Goal: Information Seeking & Learning: Learn about a topic

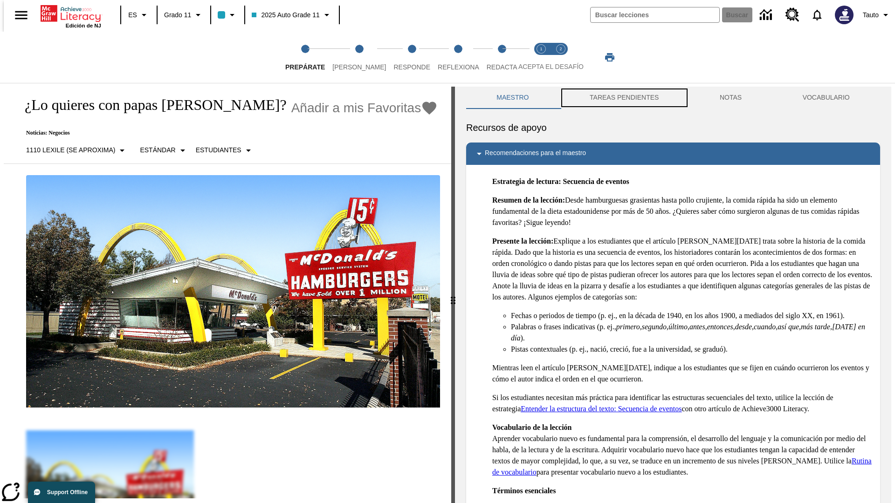
click at [623, 98] on button "TAREAS PENDIENTES" at bounding box center [624, 98] width 130 height 22
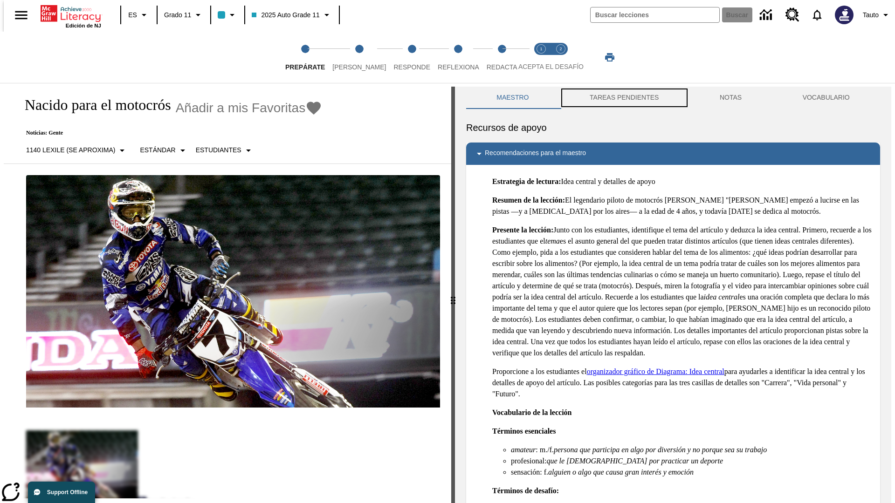
click at [623, 98] on button "TAREAS PENDIENTES" at bounding box center [624, 98] width 130 height 22
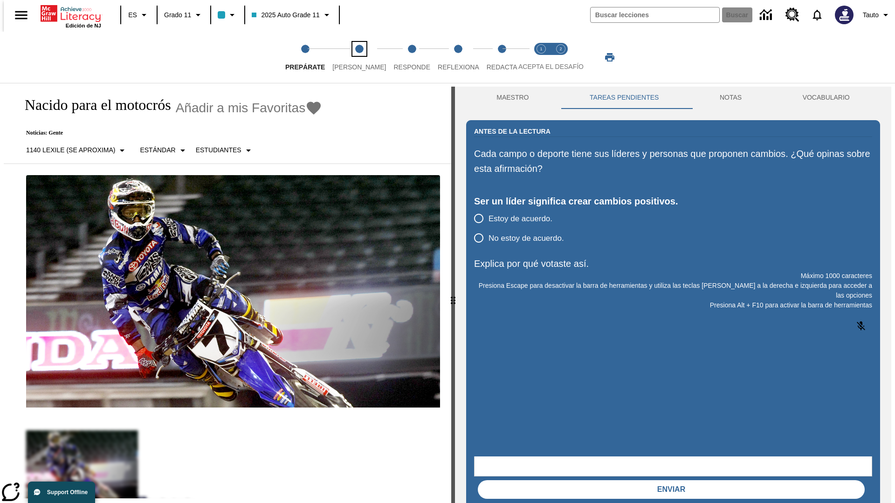
click at [351, 57] on span "[PERSON_NAME]" at bounding box center [359, 63] width 54 height 17
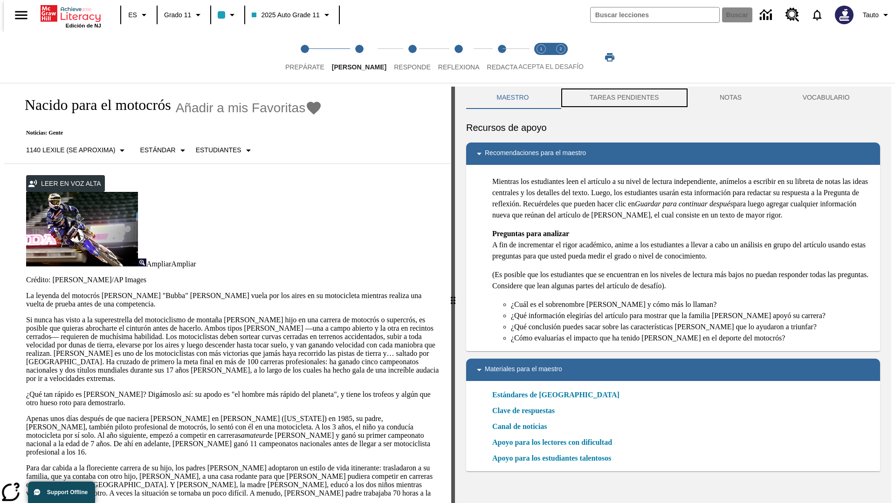
scroll to position [0, 0]
click at [623, 98] on button "TAREAS PENDIENTES" at bounding box center [624, 97] width 130 height 22
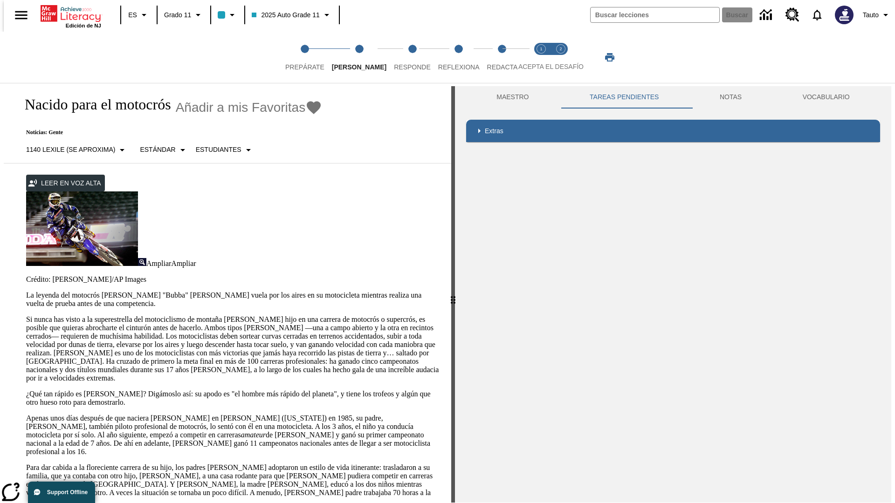
click at [26, 316] on p "Si nunca has visto a la superestrella del motociclismo de montaña James Stewart…" at bounding box center [233, 349] width 414 height 67
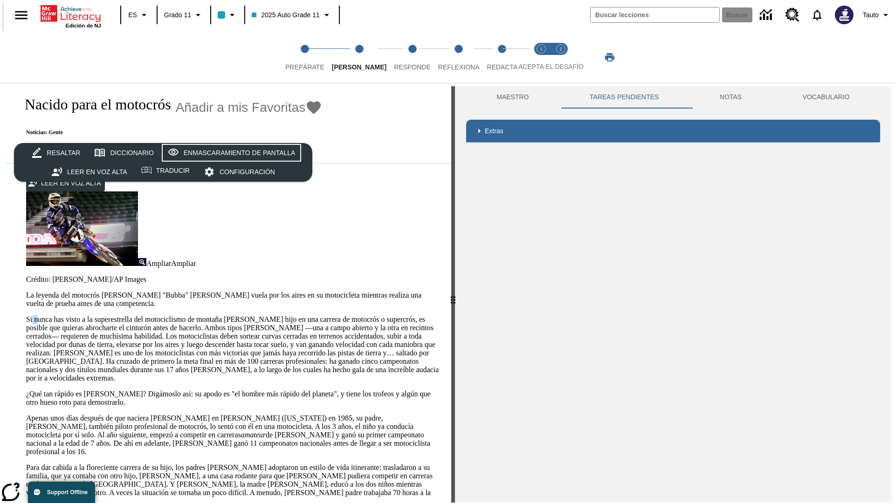
click at [229, 153] on div "Enmascaramiento de pantalla" at bounding box center [240, 153] width 112 height 12
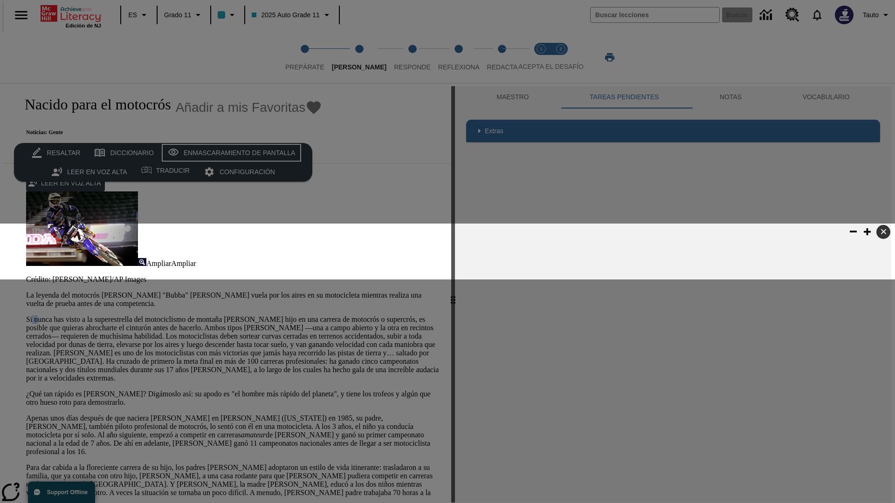
click at [229, 153] on div "Enmascaramiento de pantalla" at bounding box center [240, 153] width 112 height 12
click at [398, 57] on span "Responde" at bounding box center [412, 63] width 37 height 17
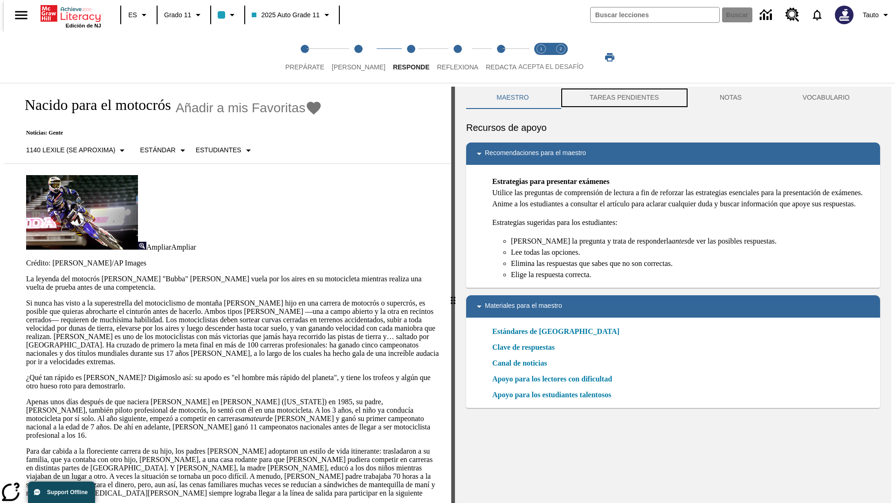
scroll to position [0, 0]
click at [623, 98] on button "TAREAS PENDIENTES" at bounding box center [624, 97] width 130 height 22
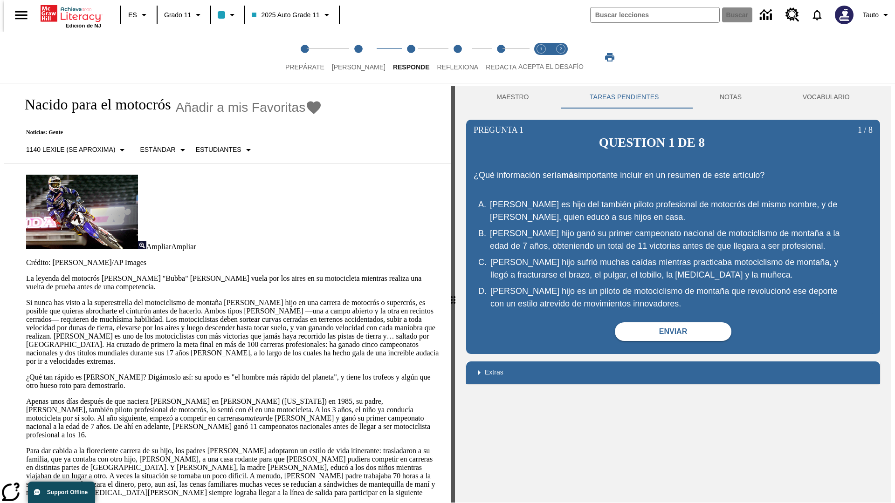
click at [26, 299] on p "Si nunca has visto a la superestrella del motociclismo de montaña James Stewart…" at bounding box center [233, 332] width 414 height 67
click at [445, 57] on span "Reflexiona" at bounding box center [457, 63] width 41 height 17
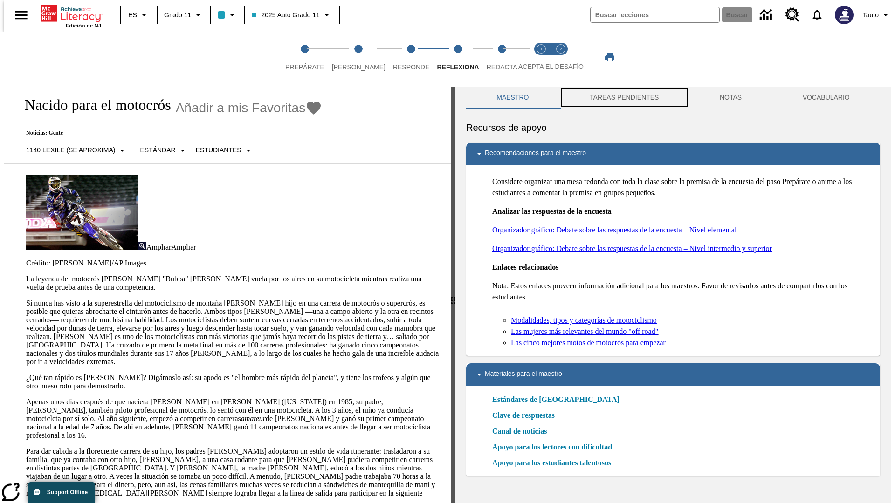
scroll to position [0, 0]
click at [623, 98] on button "TAREAS PENDIENTES" at bounding box center [624, 97] width 130 height 22
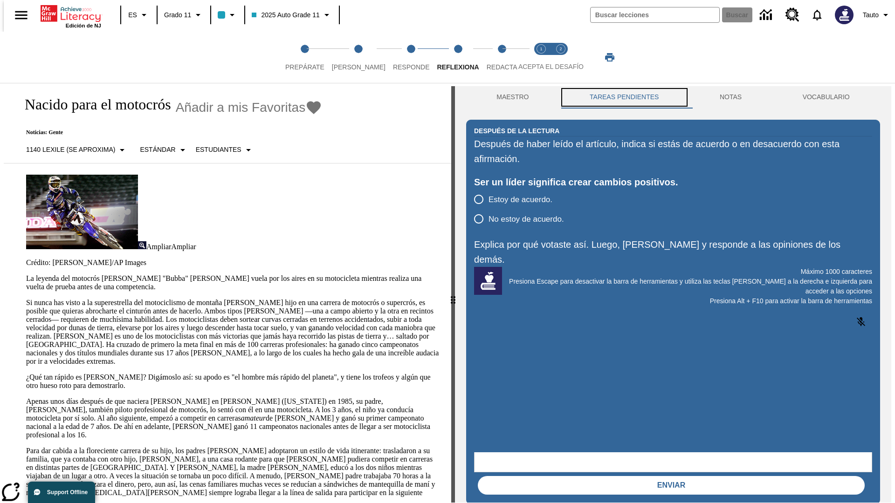
scroll to position [0, 0]
click at [26, 299] on p "Si nunca has visto a la superestrella del motociclismo de montaña James Stewart…" at bounding box center [233, 332] width 414 height 67
click at [492, 57] on span "Redacta" at bounding box center [502, 63] width 31 height 17
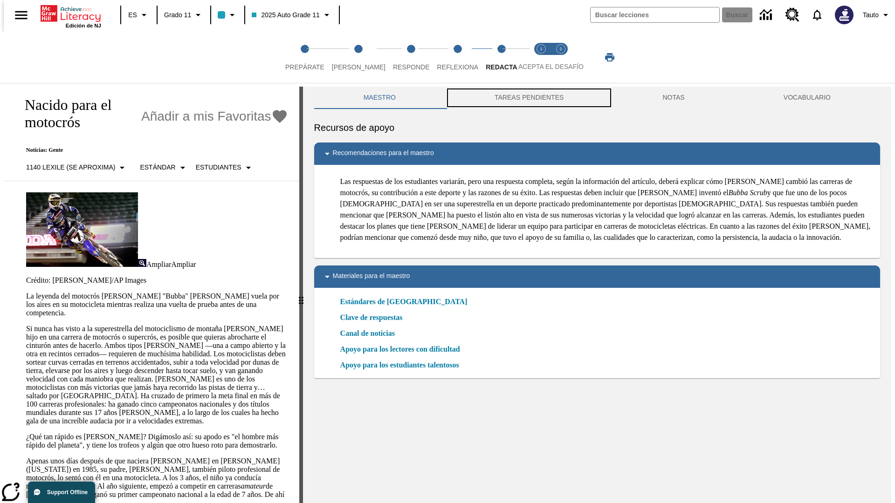
scroll to position [0, 0]
click at [528, 98] on button "TAREAS PENDIENTES" at bounding box center [529, 97] width 168 height 22
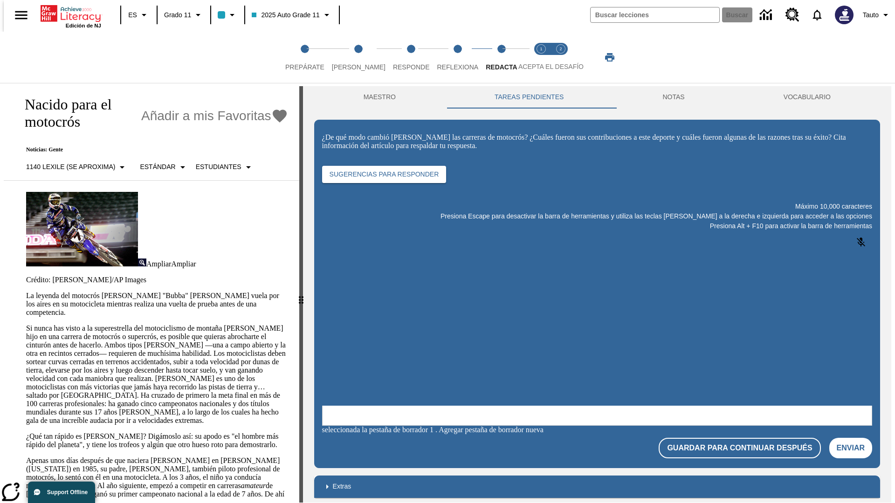
scroll to position [0, 0]
click at [26, 324] on p "Si nunca has visto a la superestrella del motociclismo de montaña James Stewart…" at bounding box center [157, 374] width 262 height 101
click at [541, 57] on span "Acepta el desafío lee step 1 of 2" at bounding box center [541, 63] width 12 height 17
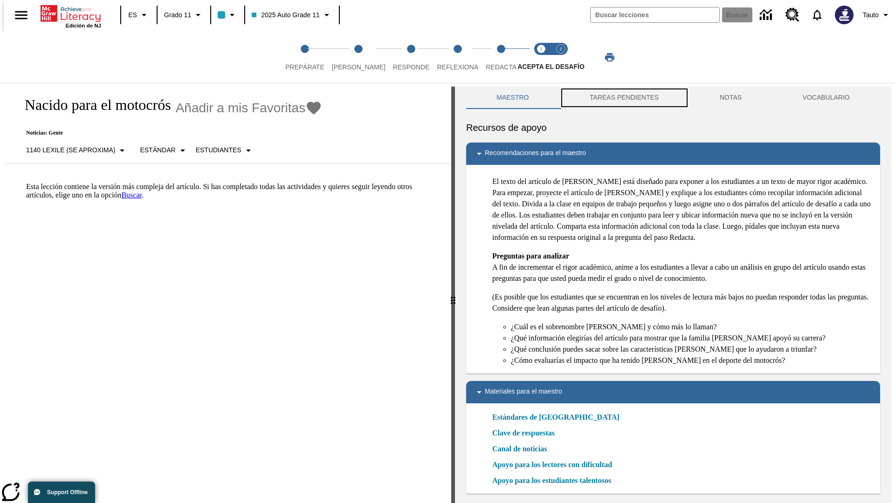
scroll to position [3, 0]
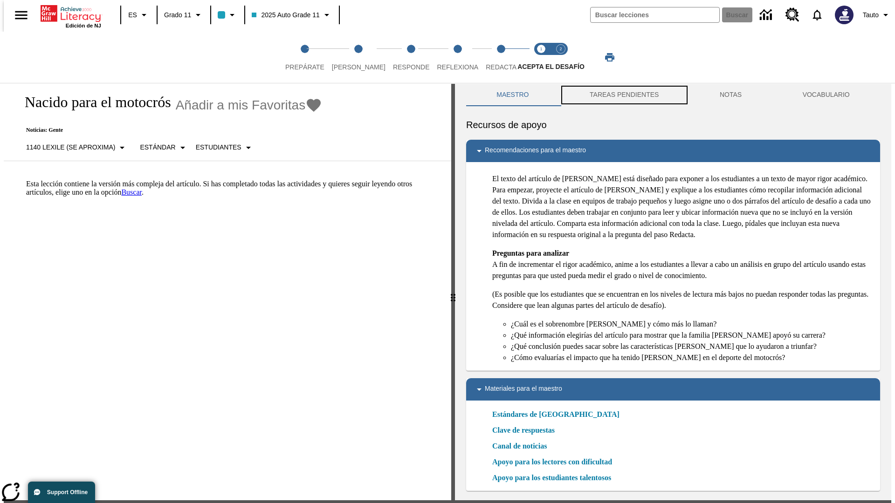
click at [623, 98] on button "TAREAS PENDIENTES" at bounding box center [624, 95] width 130 height 22
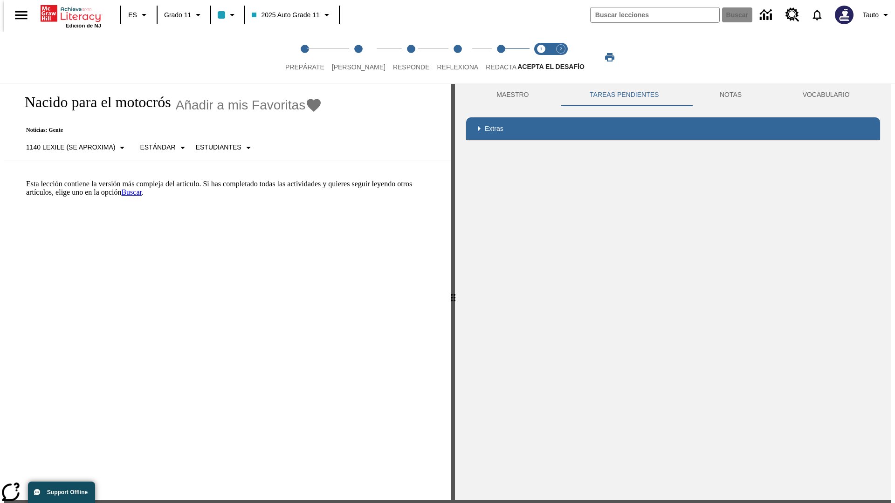
click at [26, 180] on p "Esta lección contiene la versión más compleja del artículo. Si has completado t…" at bounding box center [233, 188] width 414 height 17
click at [561, 57] on span "Acepta el desafío contesta step 2 of 2" at bounding box center [561, 63] width 12 height 17
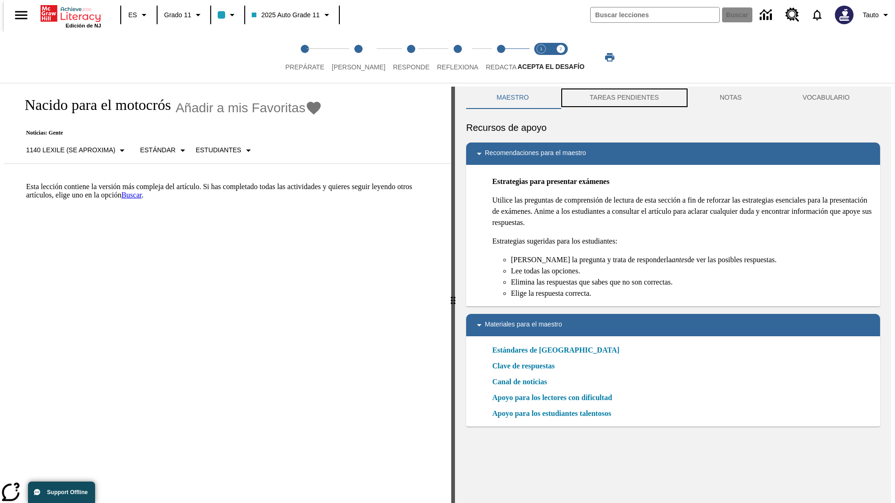
scroll to position [3, 0]
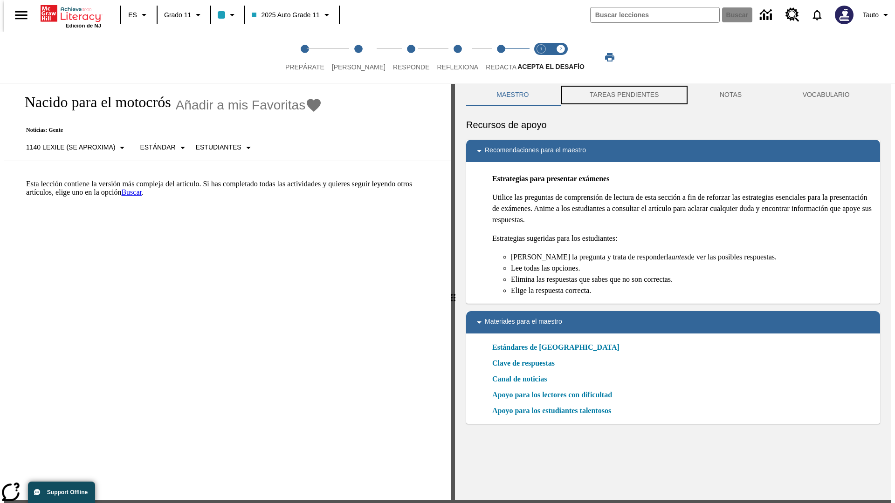
click at [623, 98] on button "TAREAS PENDIENTES" at bounding box center [624, 95] width 130 height 22
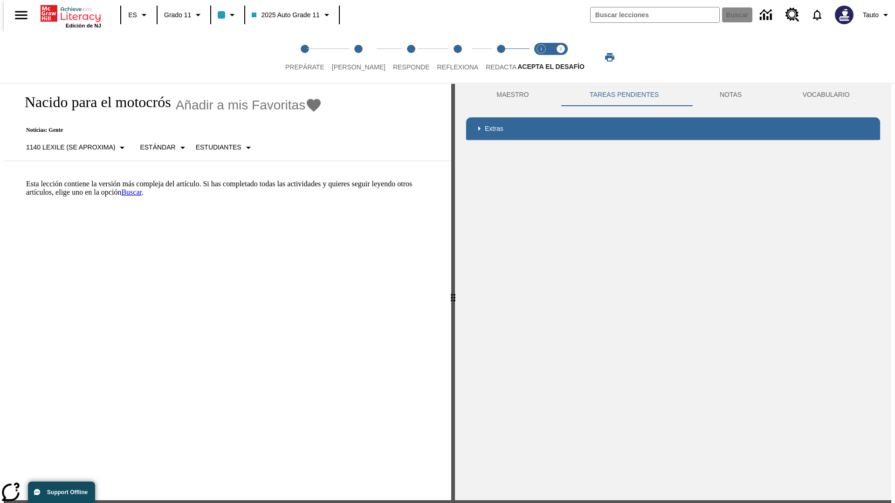
click at [26, 180] on p "Esta lección contiene la versión más compleja del artículo. Si has completado t…" at bounding box center [233, 188] width 414 height 17
